Goal: Find specific page/section: Find specific page/section

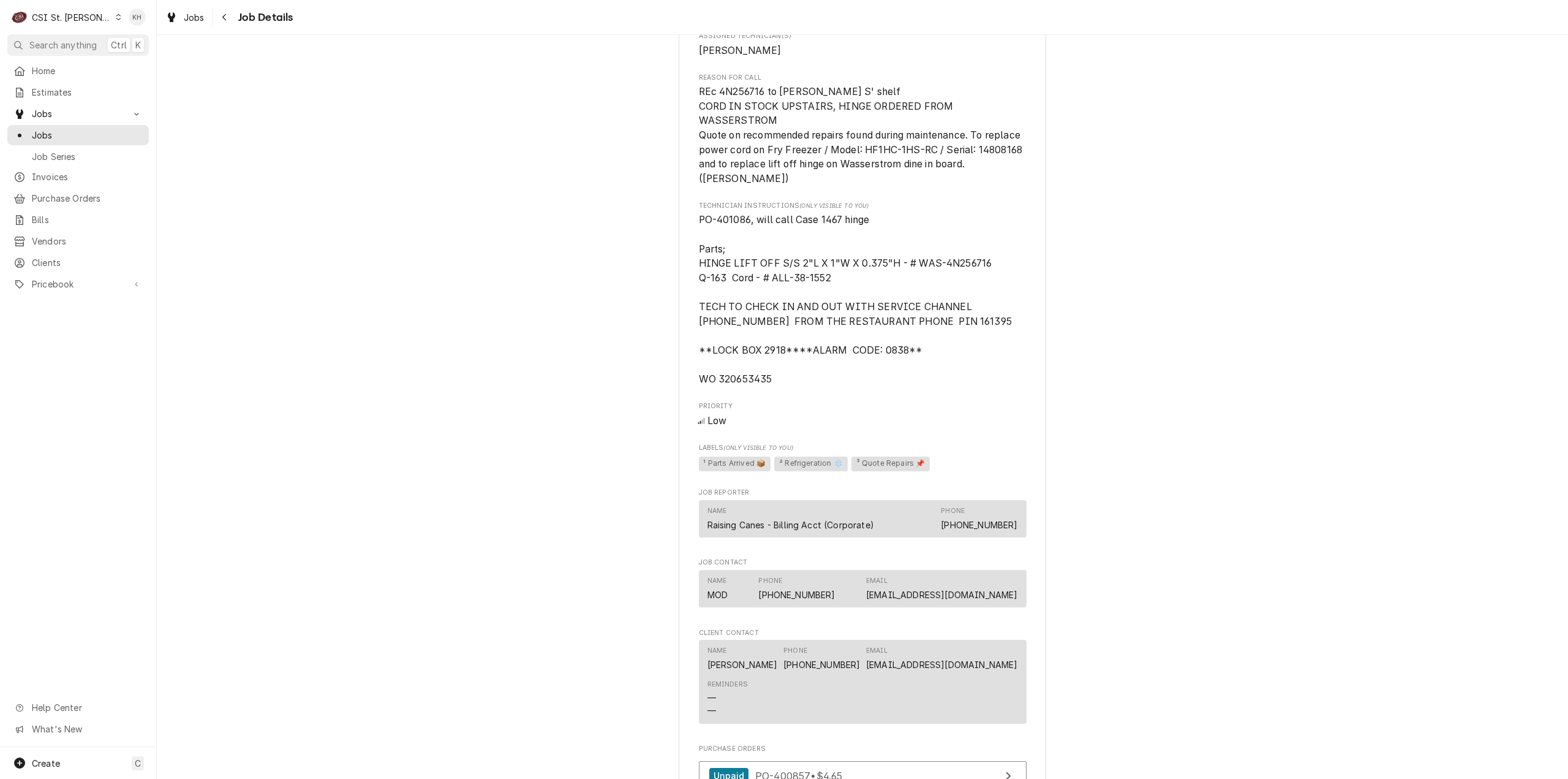
scroll to position [735, 0]
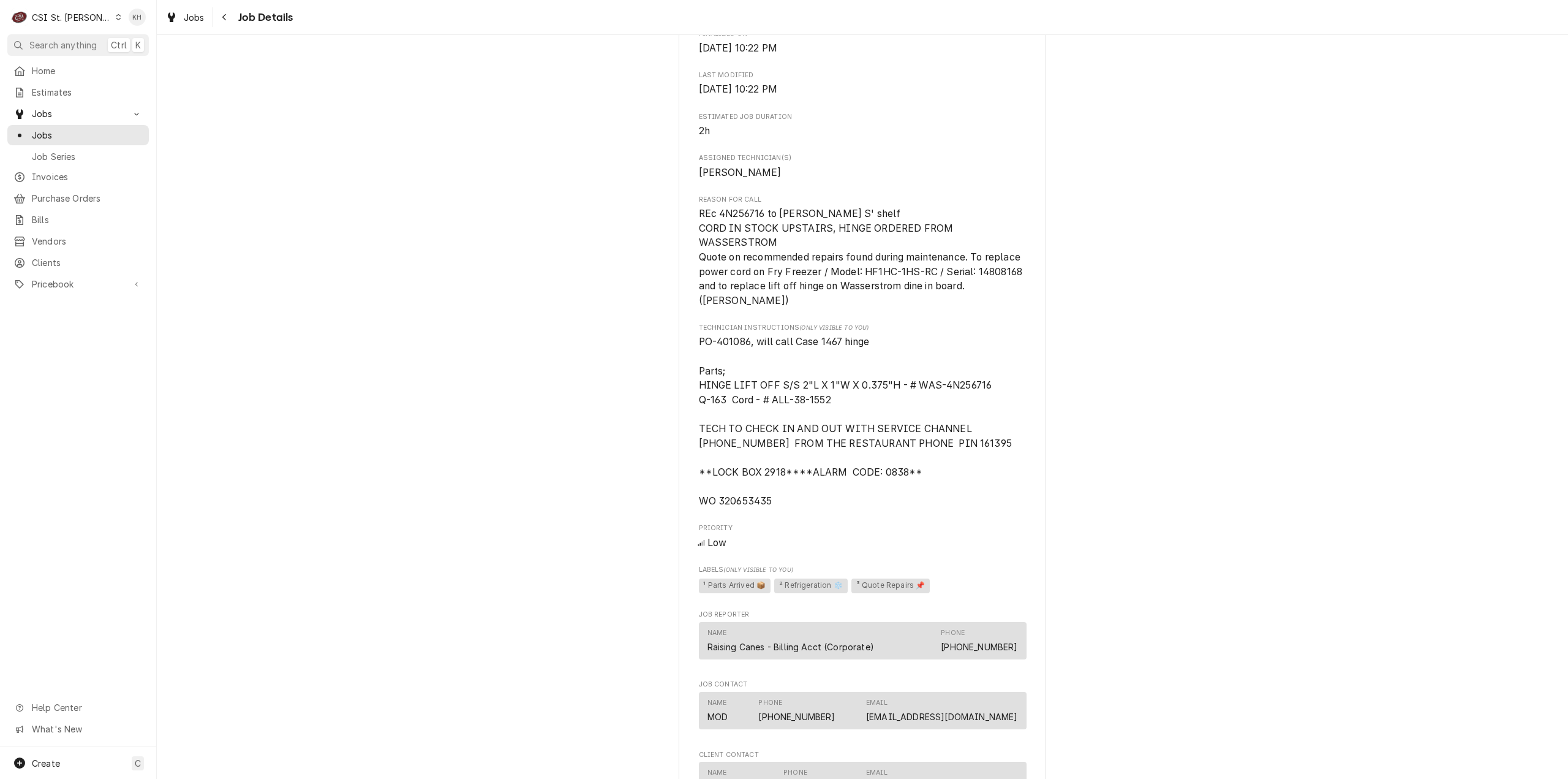
click at [733, 482] on span "PO-401086, will call Case 1467 hinge Parts; HINGE LIFT OFF S/S 2"L X 1"W X 0.37…" at bounding box center [855, 422] width 313 height 171
copy span "320653435"
click at [62, 44] on span "Search anything" at bounding box center [62, 45] width 67 height 13
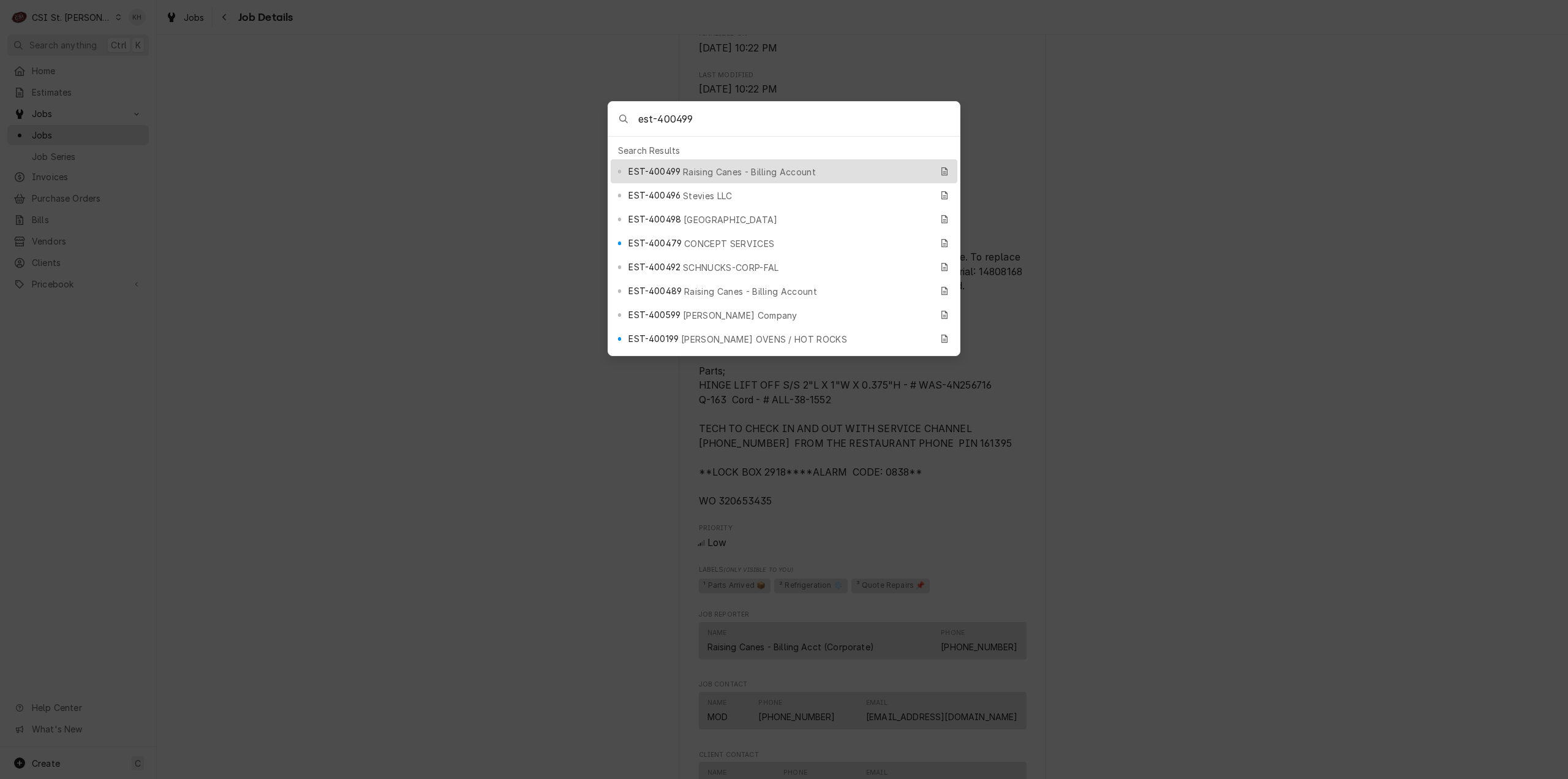
type input "est-400499"
click at [704, 164] on div "EST-400499 Raising Canes - Billing Account" at bounding box center [780, 171] width 303 height 14
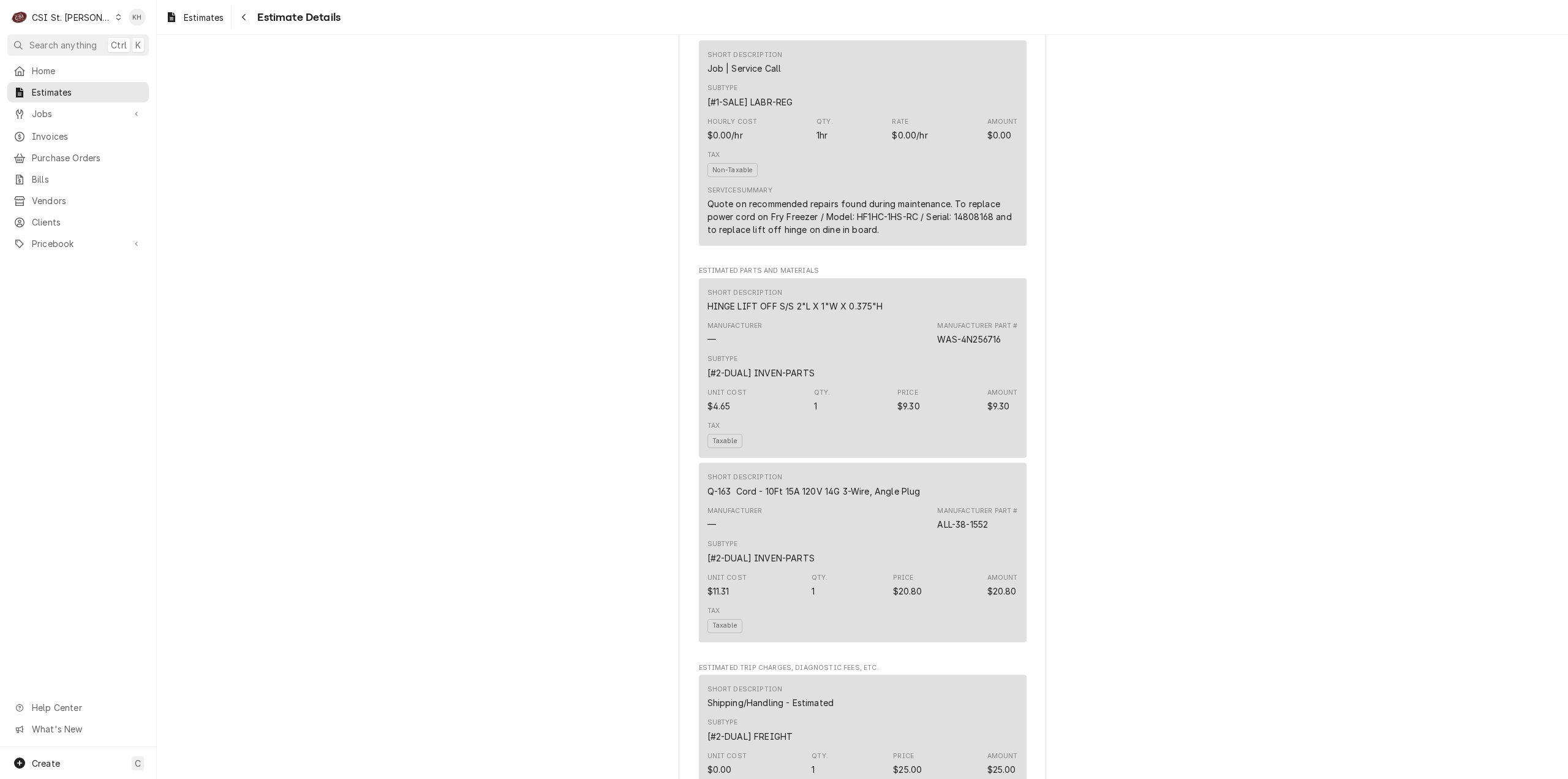
scroll to position [949, 0]
